Goal: Information Seeking & Learning: Find specific page/section

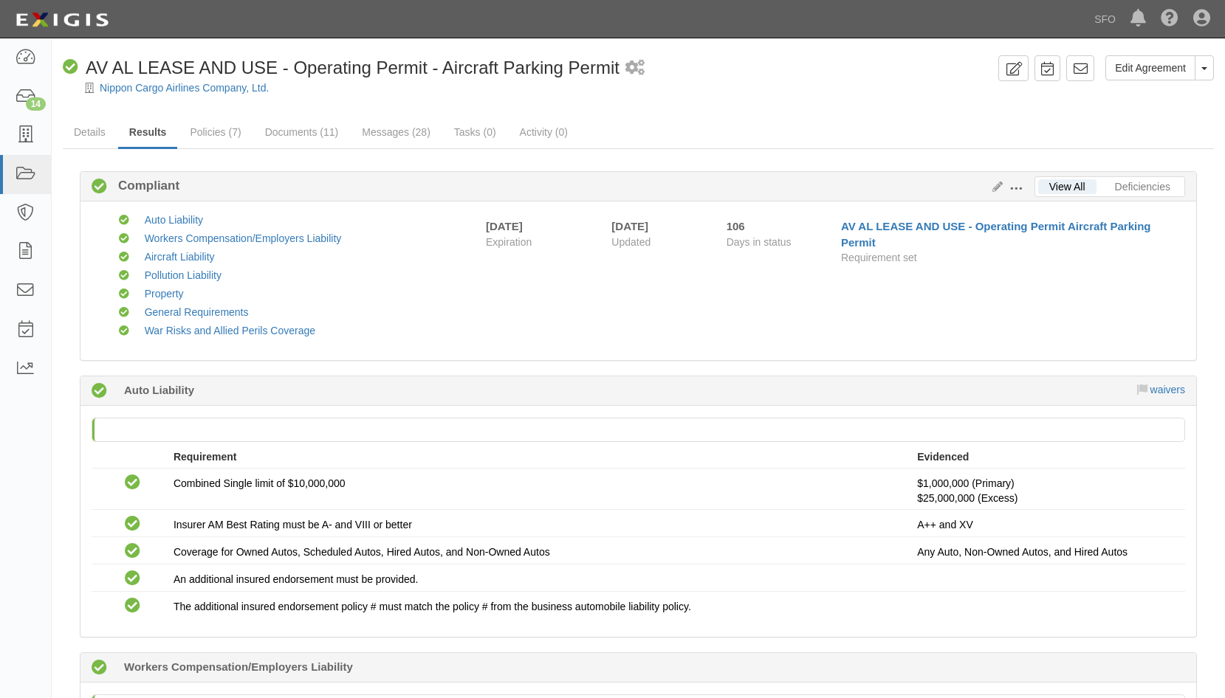
scroll to position [1329, 0]
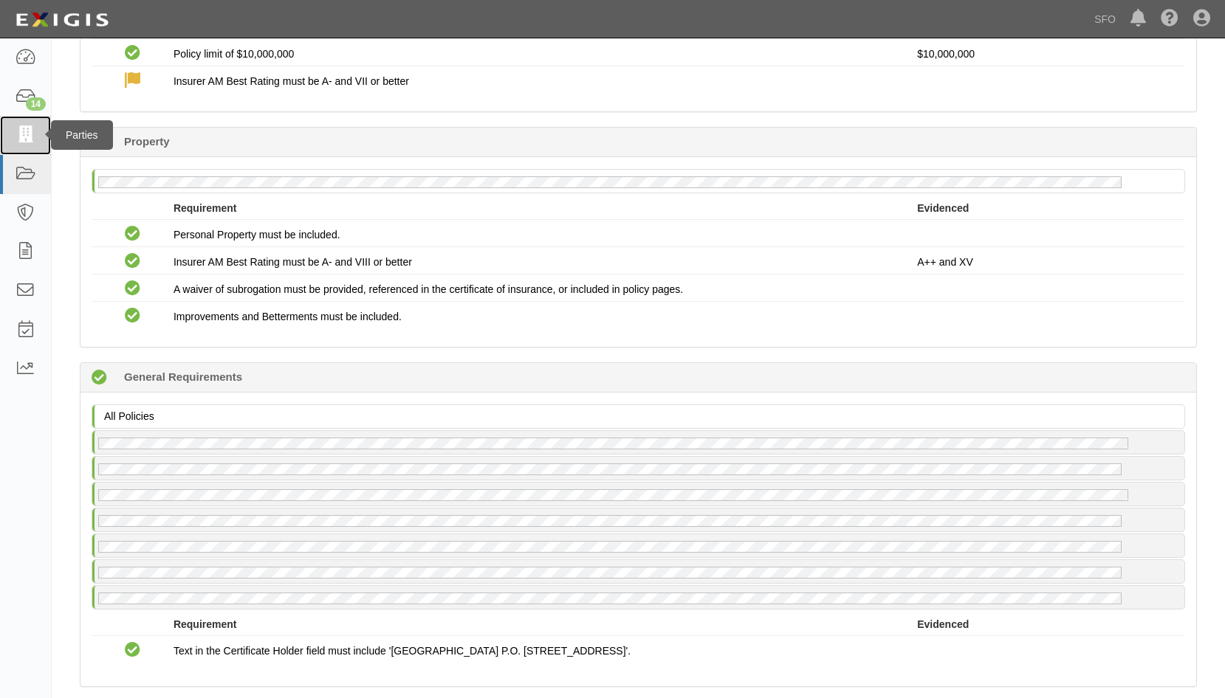
click at [21, 131] on icon at bounding box center [25, 135] width 21 height 17
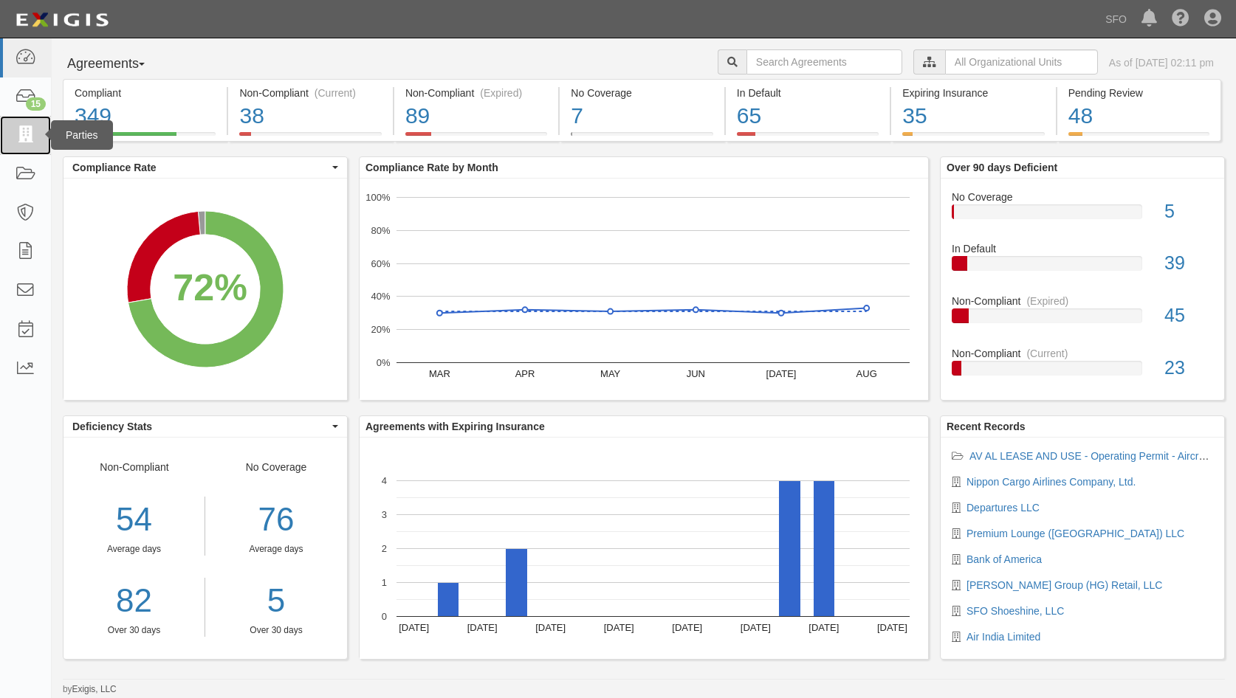
click at [35, 129] on icon at bounding box center [25, 135] width 21 height 17
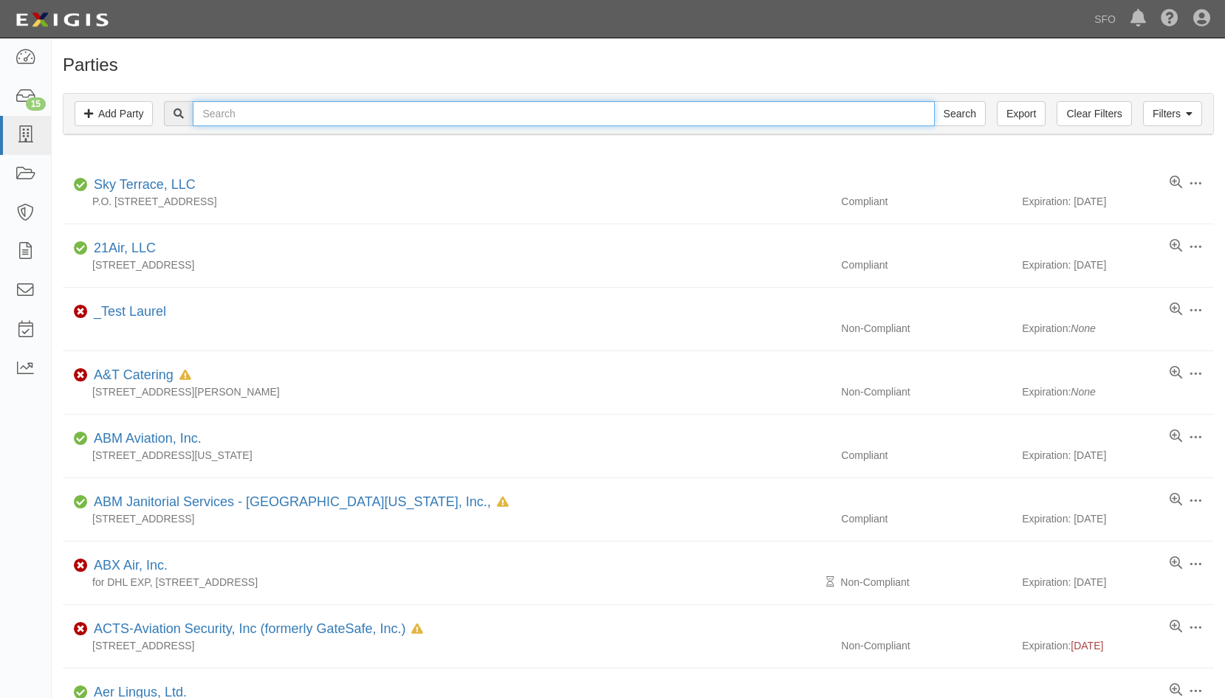
click at [228, 114] on input "text" at bounding box center [563, 113] width 741 height 25
type input "depart"
click at [238, 106] on input "depart" at bounding box center [563, 113] width 741 height 25
click at [359, 114] on input "depart" at bounding box center [563, 113] width 741 height 25
click at [934, 101] on input "Search" at bounding box center [960, 113] width 52 height 25
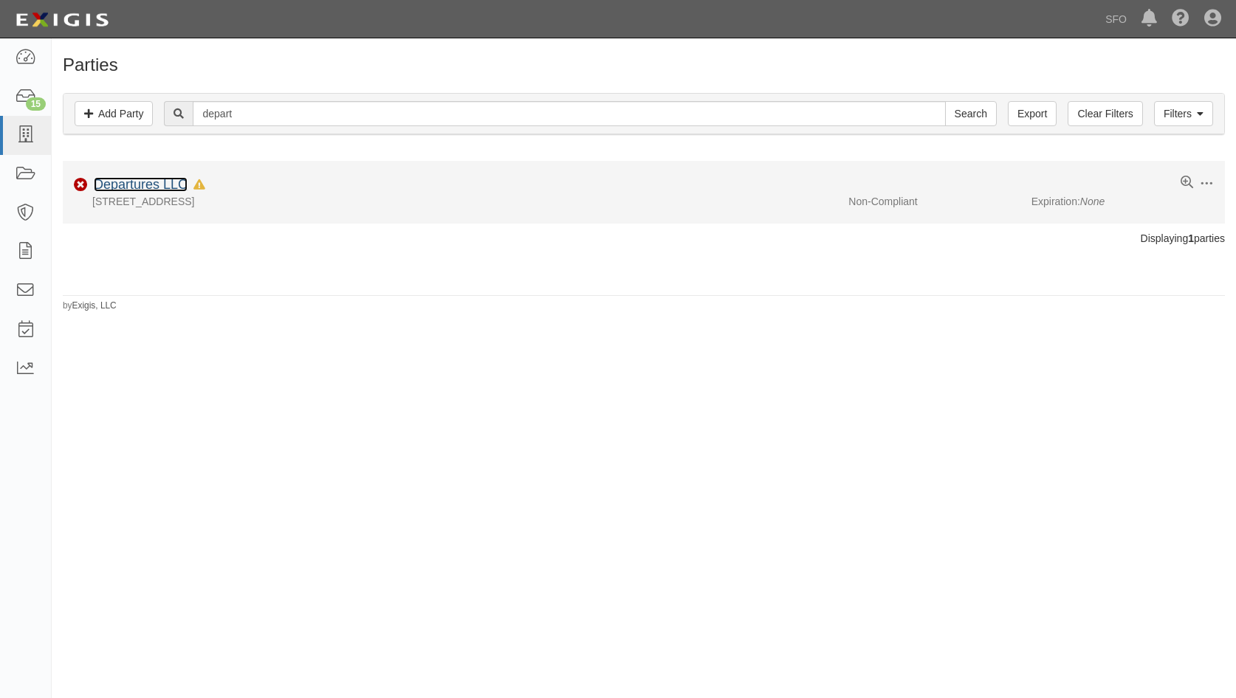
click at [171, 182] on link "Departures LLC" at bounding box center [141, 184] width 94 height 15
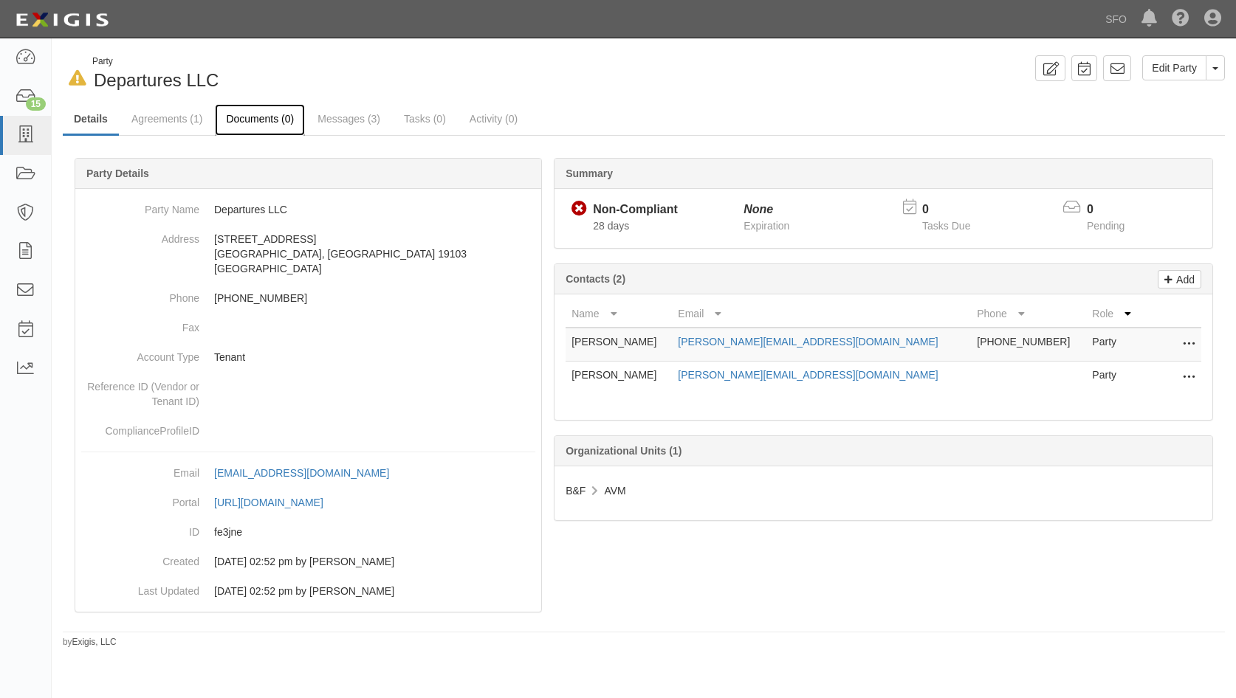
click at [270, 127] on link "Documents (0)" at bounding box center [260, 120] width 90 height 32
